Goal: Task Accomplishment & Management: Manage account settings

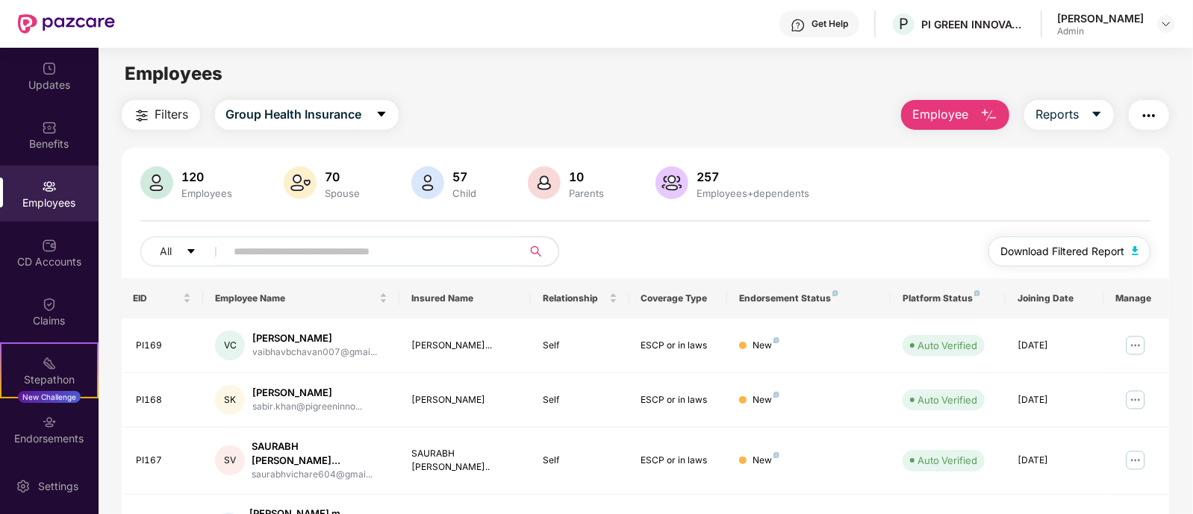
click at [1137, 248] on img "button" at bounding box center [1134, 250] width 7 height 9
click at [1078, 115] on span "Reports" at bounding box center [1056, 114] width 43 height 19
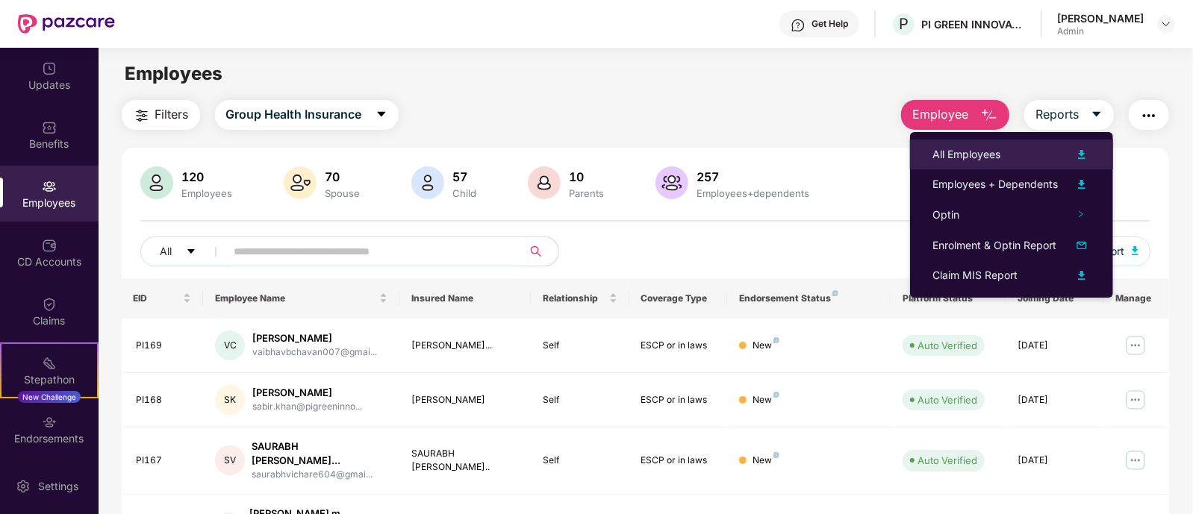
click at [958, 147] on div "All Employees" at bounding box center [966, 154] width 68 height 16
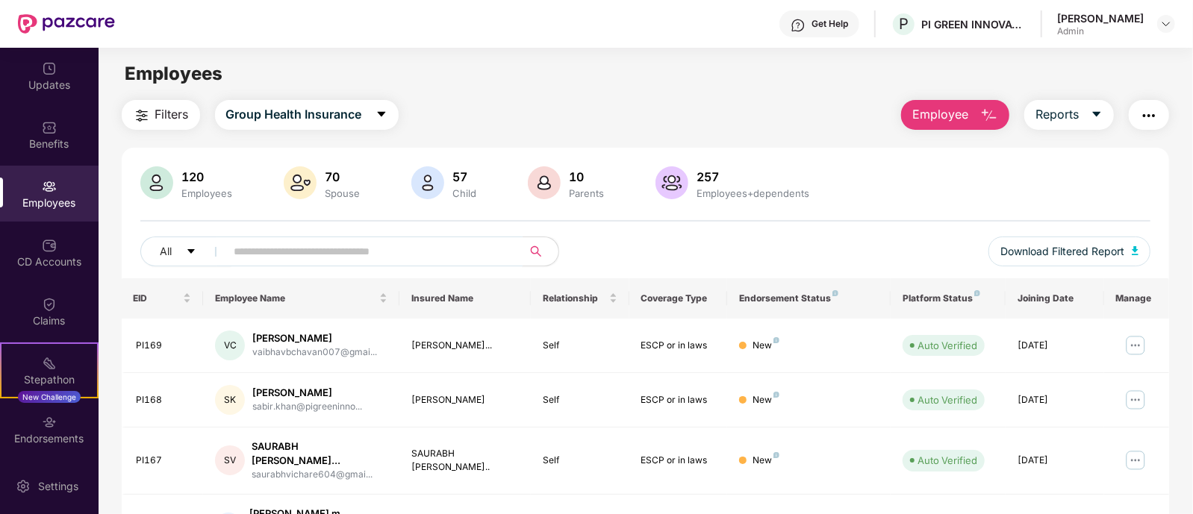
click at [321, 257] on input "text" at bounding box center [368, 251] width 268 height 22
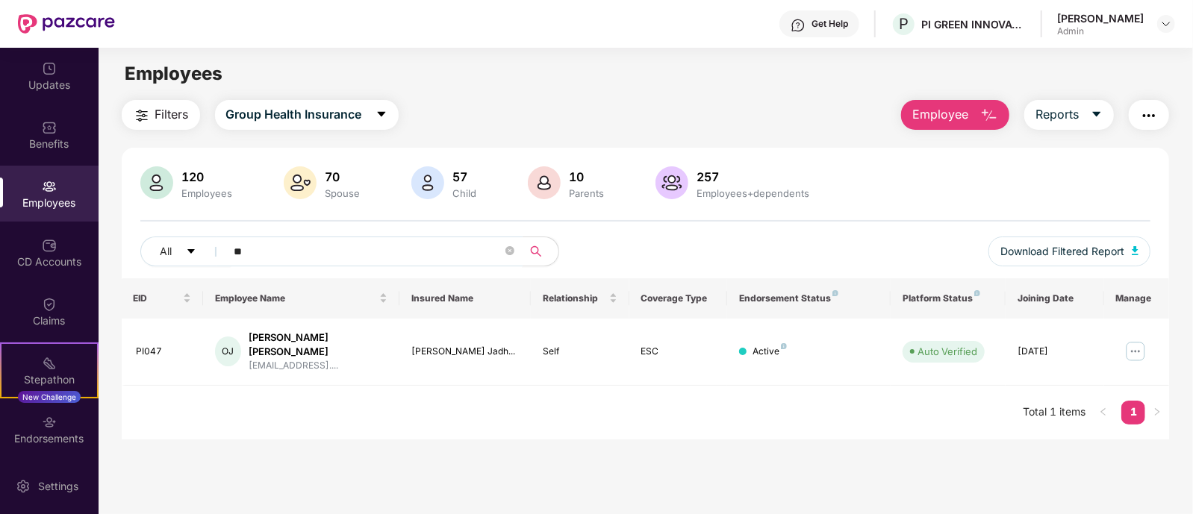
type input "*"
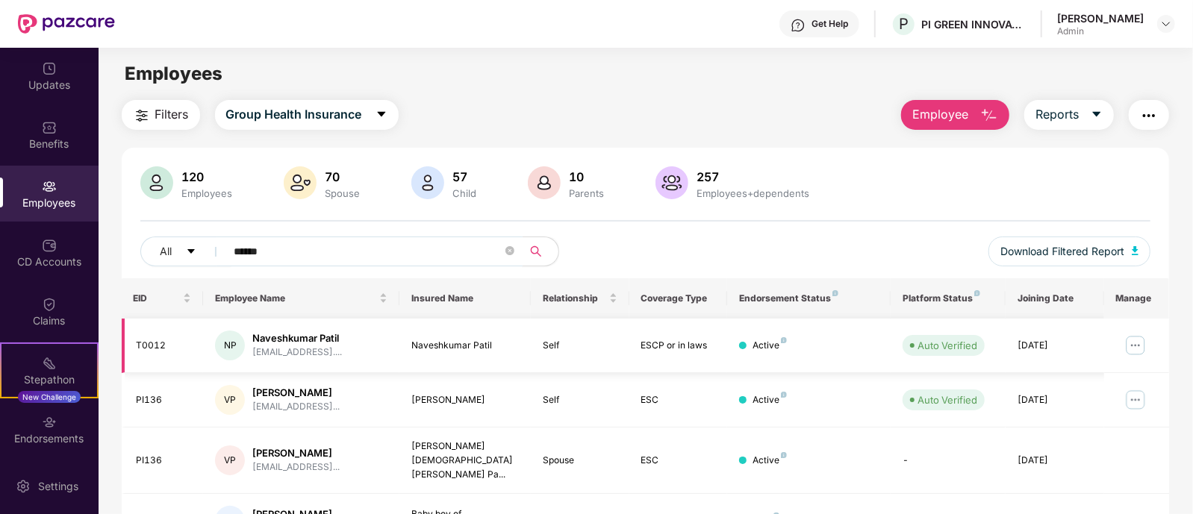
type input "*****"
click at [1142, 345] on img at bounding box center [1135, 346] width 24 height 24
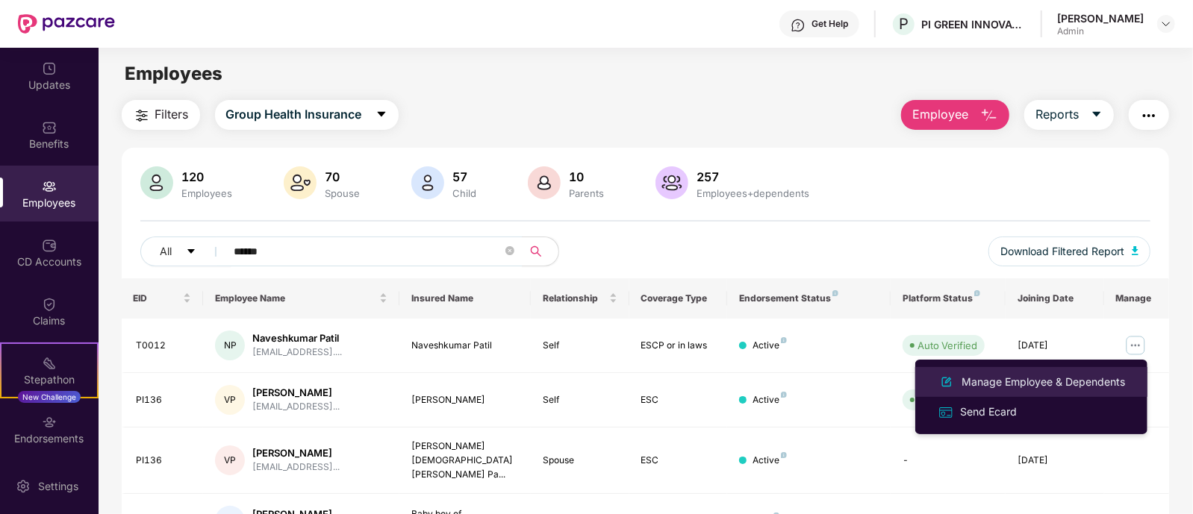
click at [976, 380] on div "Manage Employee & Dependents" at bounding box center [1042, 382] width 169 height 16
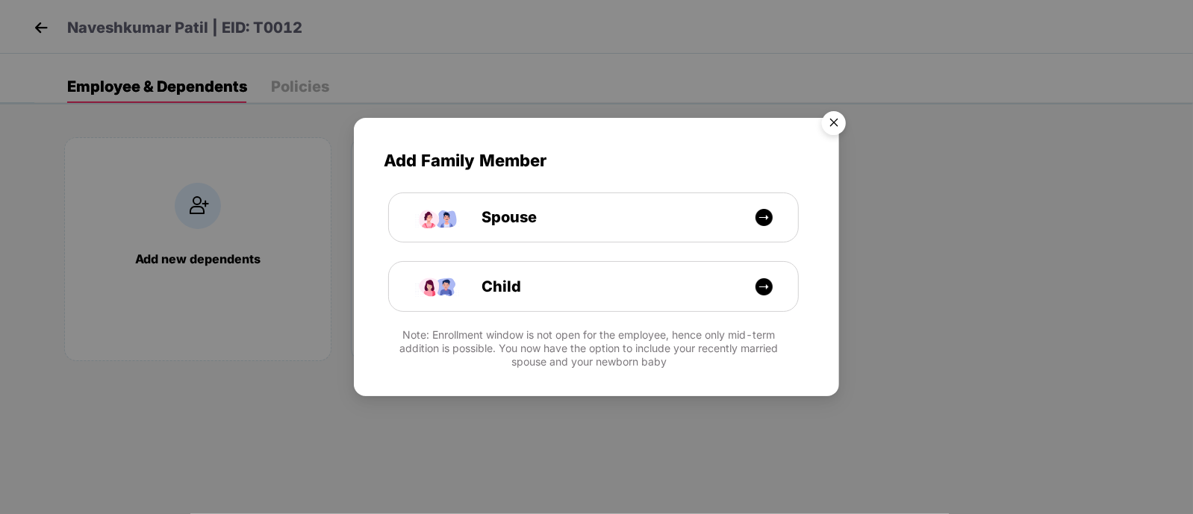
click at [828, 122] on img "Close" at bounding box center [834, 125] width 42 height 42
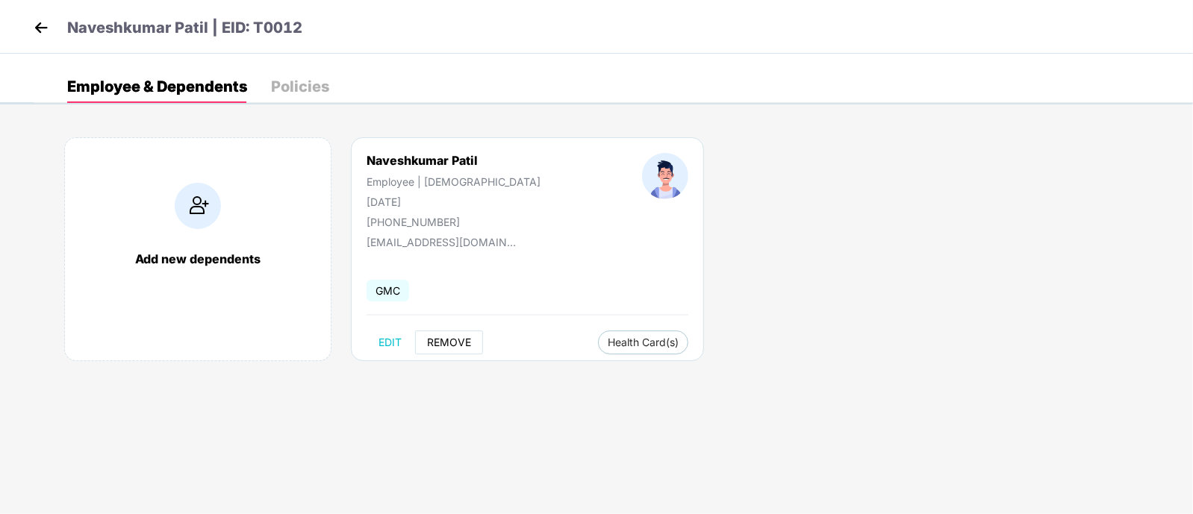
click at [444, 345] on span "REMOVE" at bounding box center [449, 343] width 44 height 12
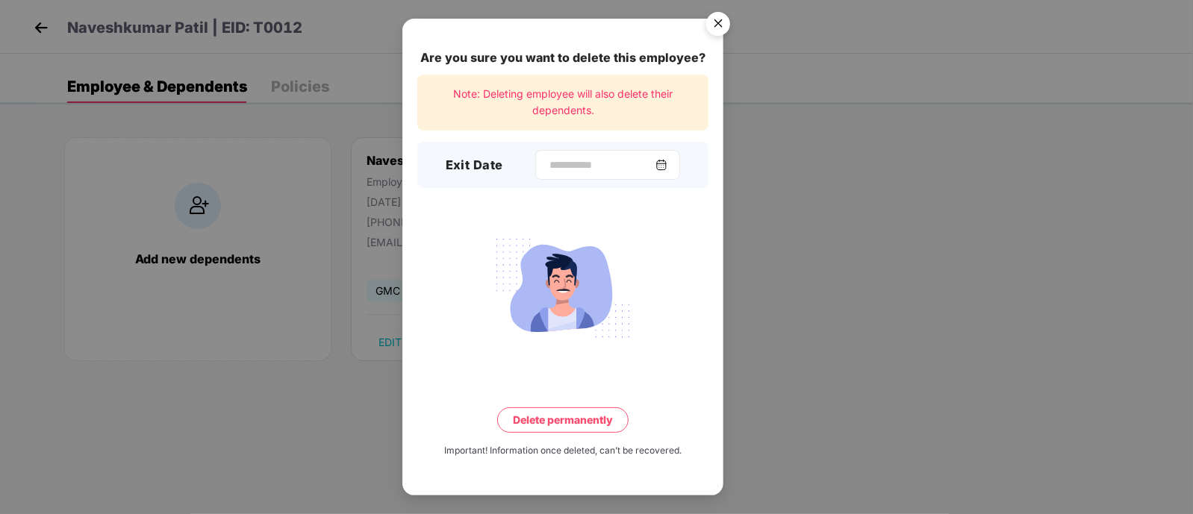
click at [601, 152] on div at bounding box center [607, 165] width 145 height 30
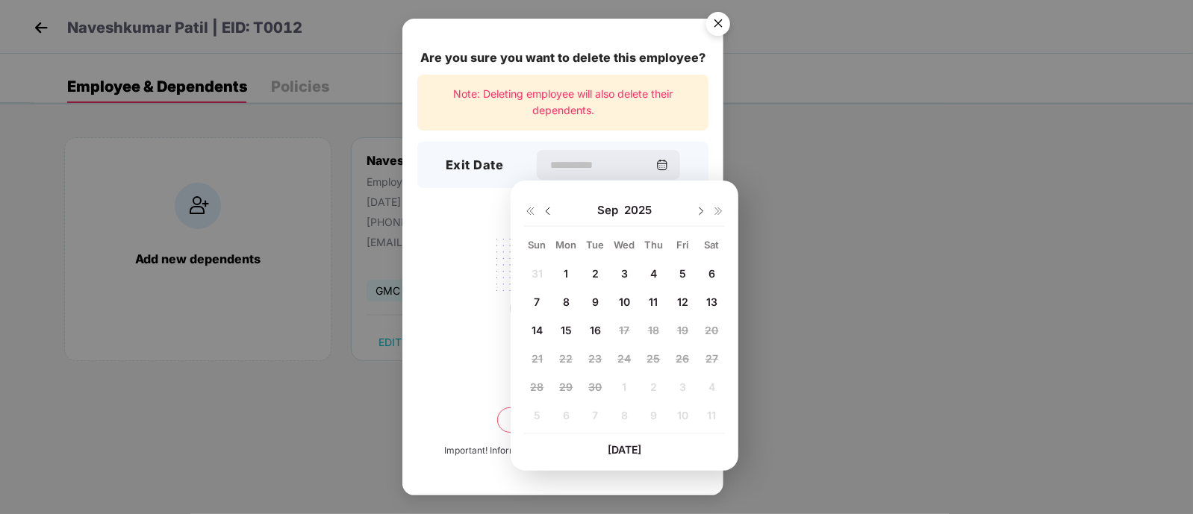
click at [599, 270] on div "2" at bounding box center [595, 274] width 22 height 22
type input "**********"
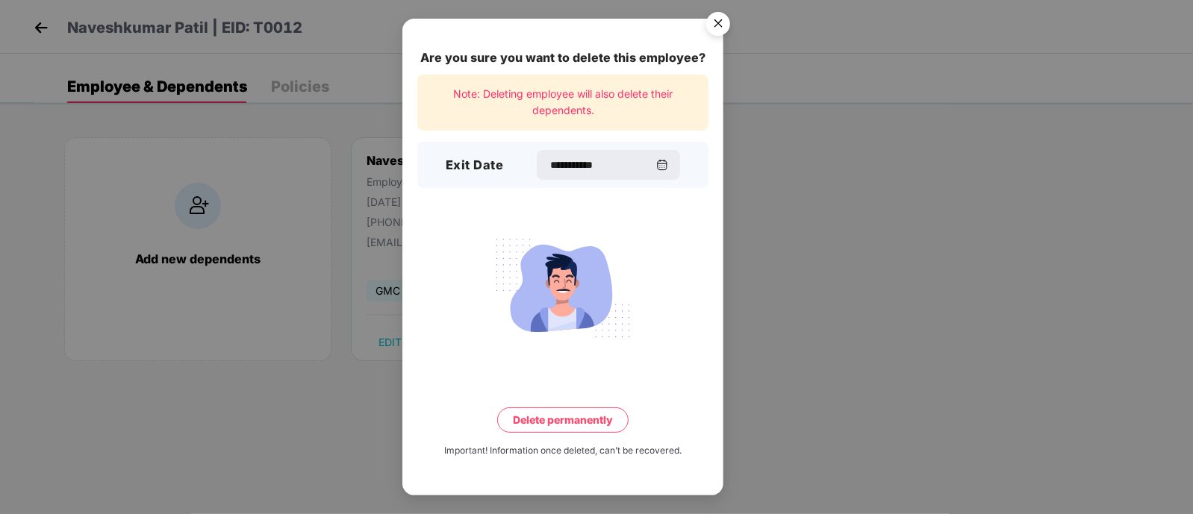
click at [549, 422] on button "Delete permanently" at bounding box center [562, 420] width 131 height 25
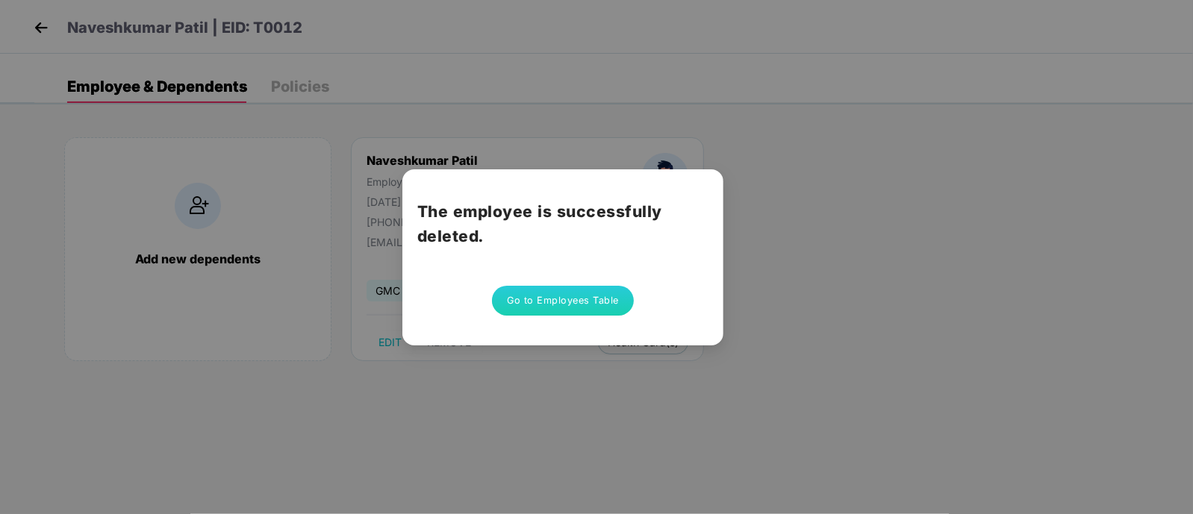
click at [563, 297] on button "Go to Employees Table" at bounding box center [563, 301] width 142 height 30
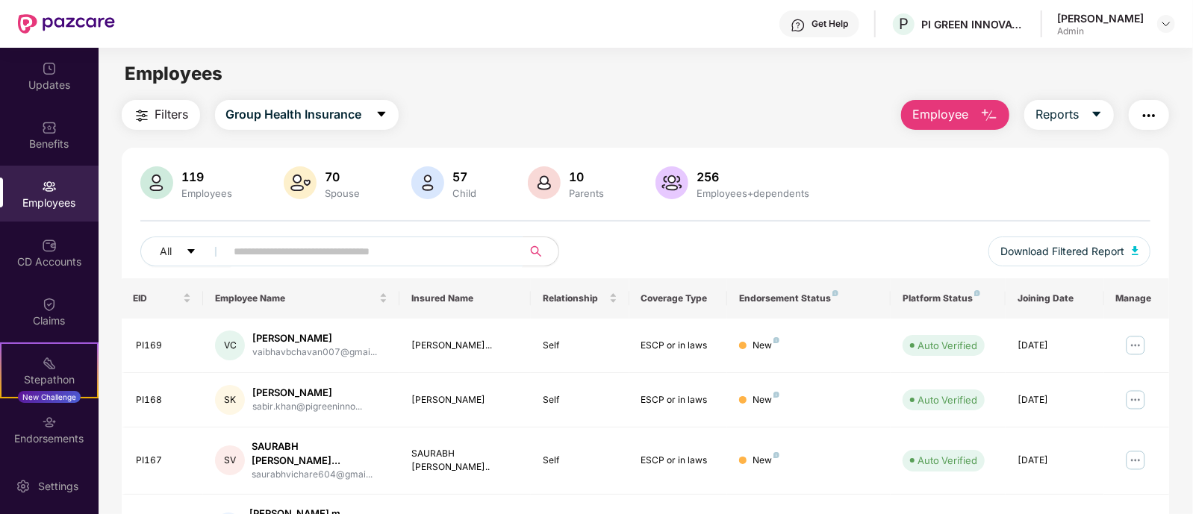
click at [259, 249] on input "text" at bounding box center [368, 251] width 268 height 22
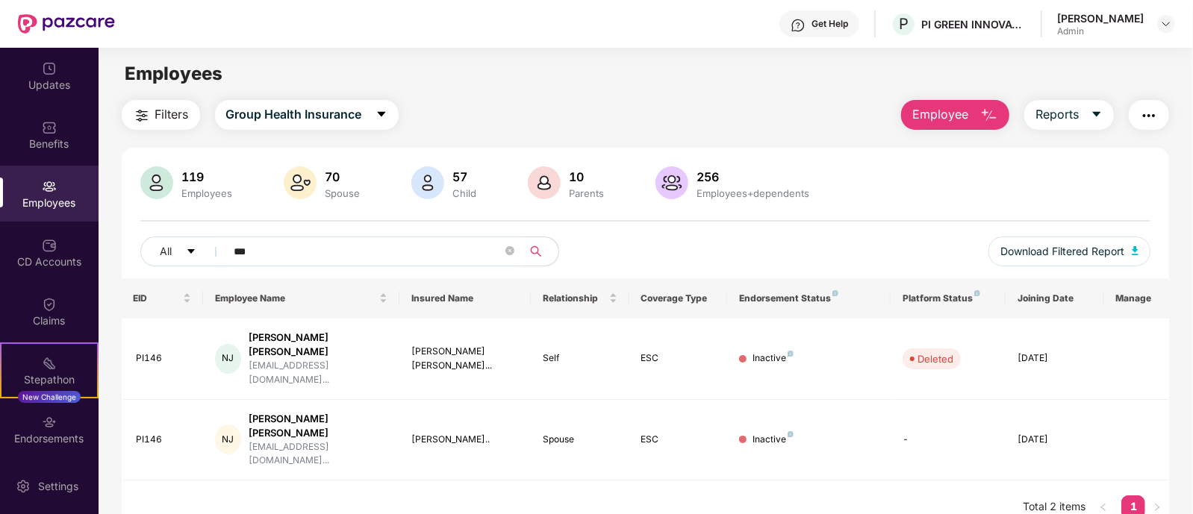
type input "***"
